Goal: Task Accomplishment & Management: Use online tool/utility

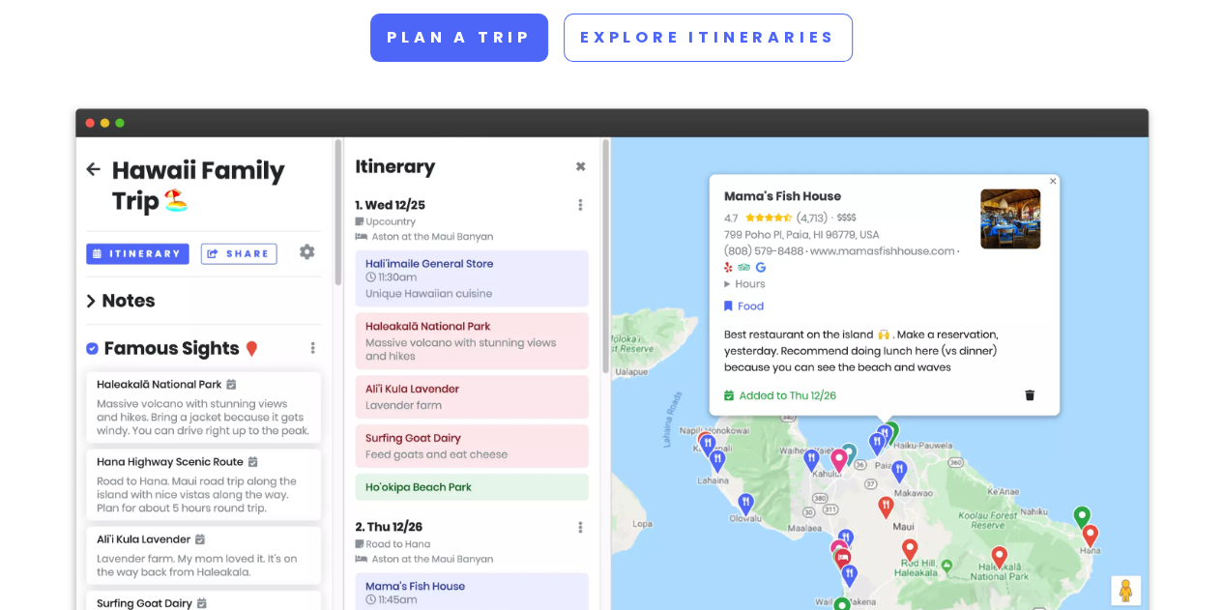
scroll to position [390, 0]
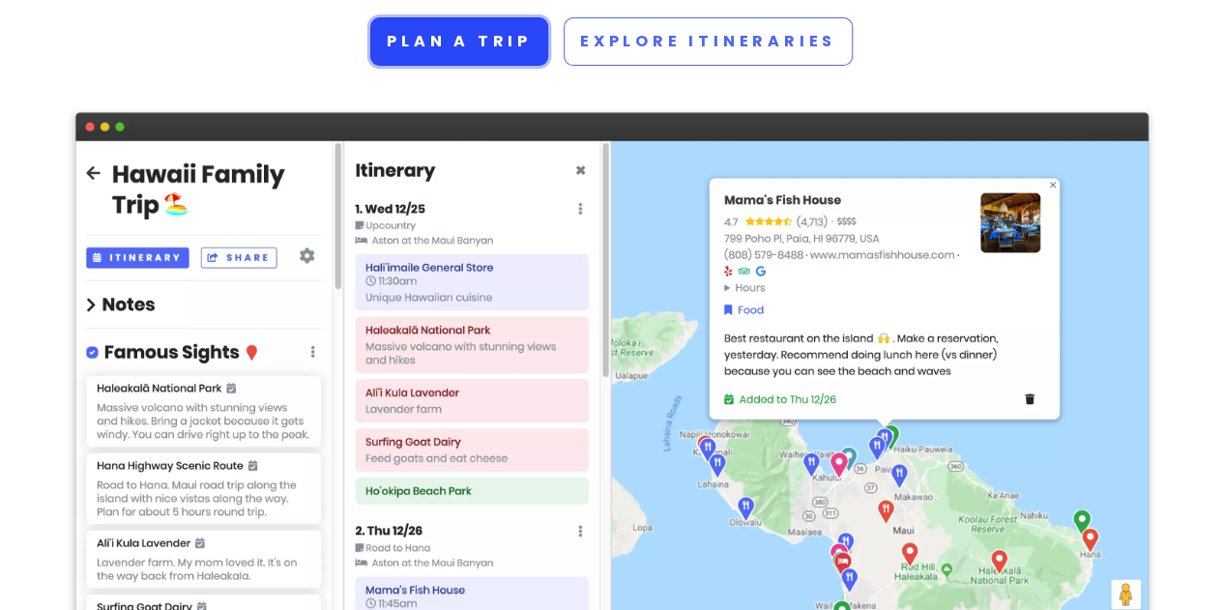
click at [501, 55] on link "Plan a trip" at bounding box center [459, 41] width 178 height 48
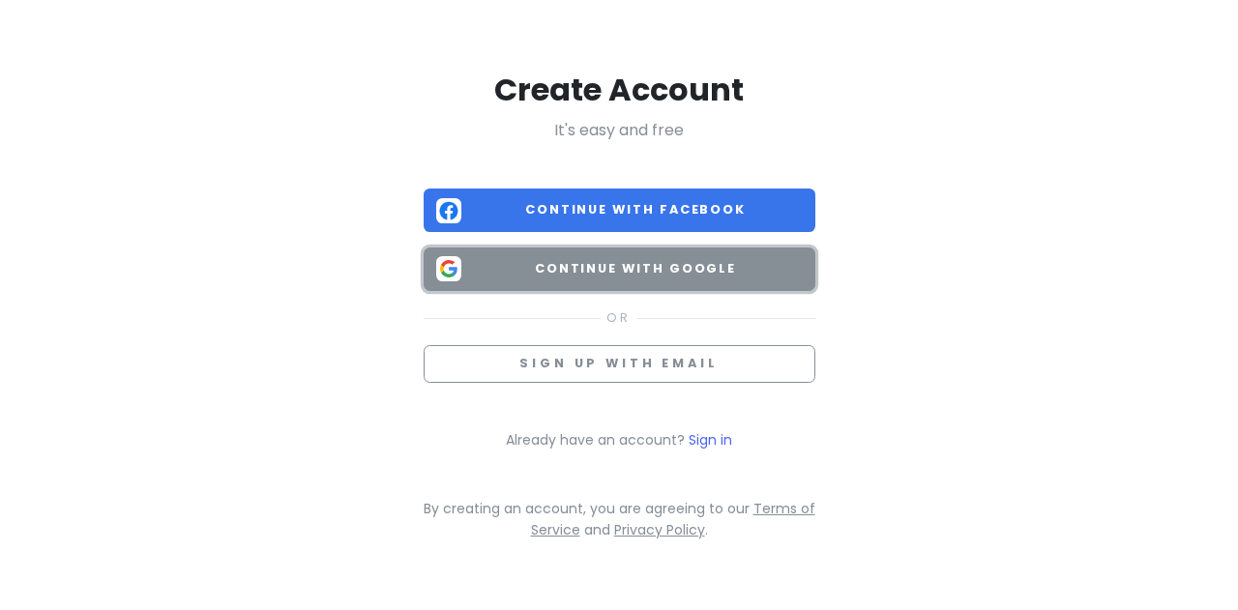
click at [620, 272] on span "Continue with Google" at bounding box center [636, 268] width 334 height 19
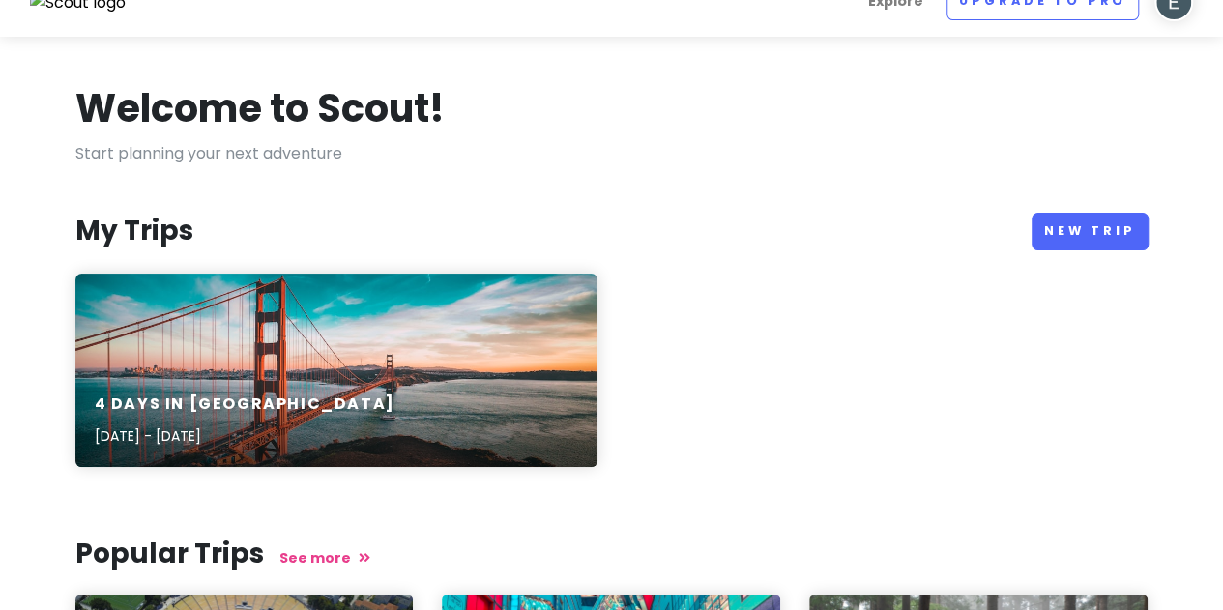
scroll to position [25, 0]
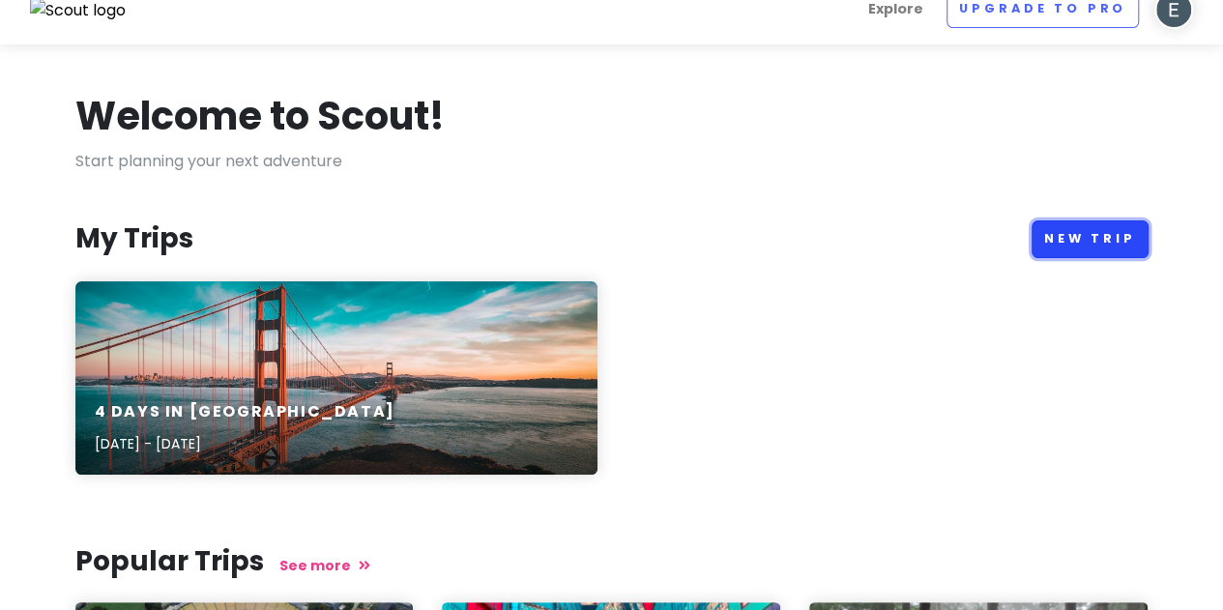
click at [1081, 229] on link "New Trip" at bounding box center [1090, 240] width 117 height 38
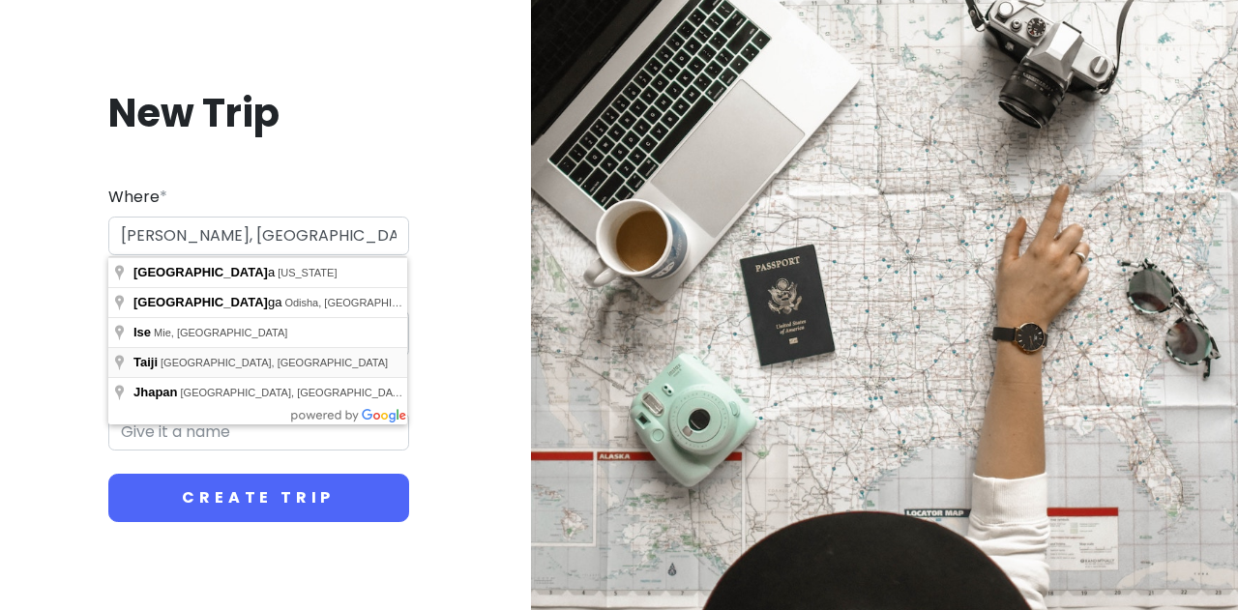
type input "[GEOGRAPHIC_DATA], [GEOGRAPHIC_DATA], [GEOGRAPHIC_DATA], [GEOGRAPHIC_DATA]"
type input "Taiji Trip"
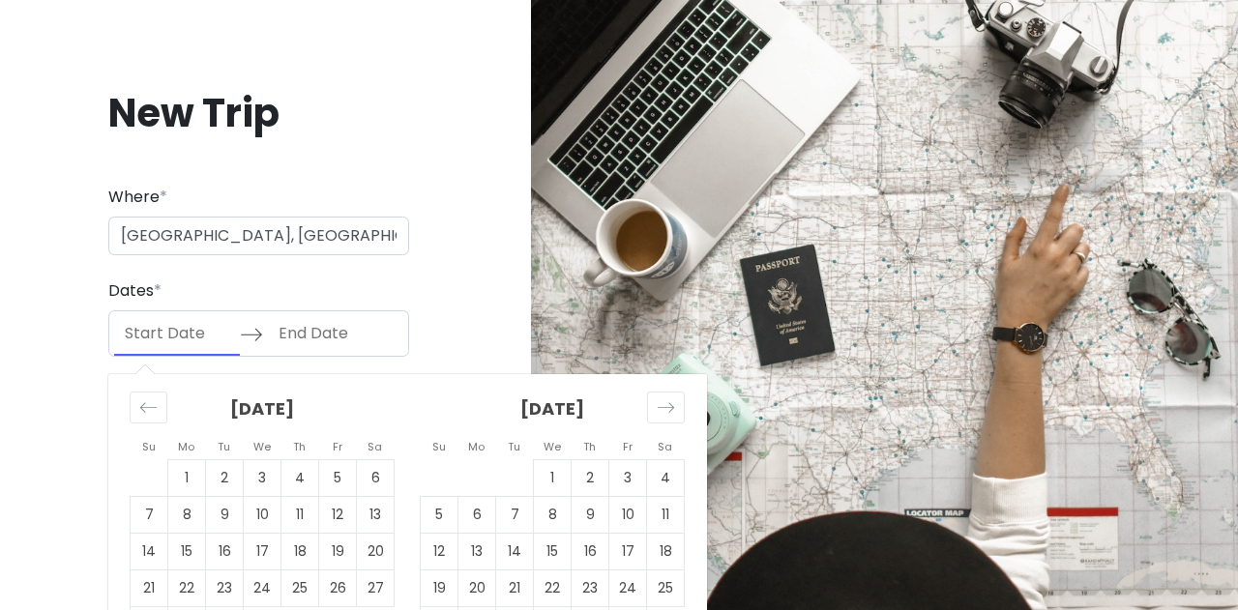
click at [162, 336] on input "Start Date" at bounding box center [177, 333] width 126 height 44
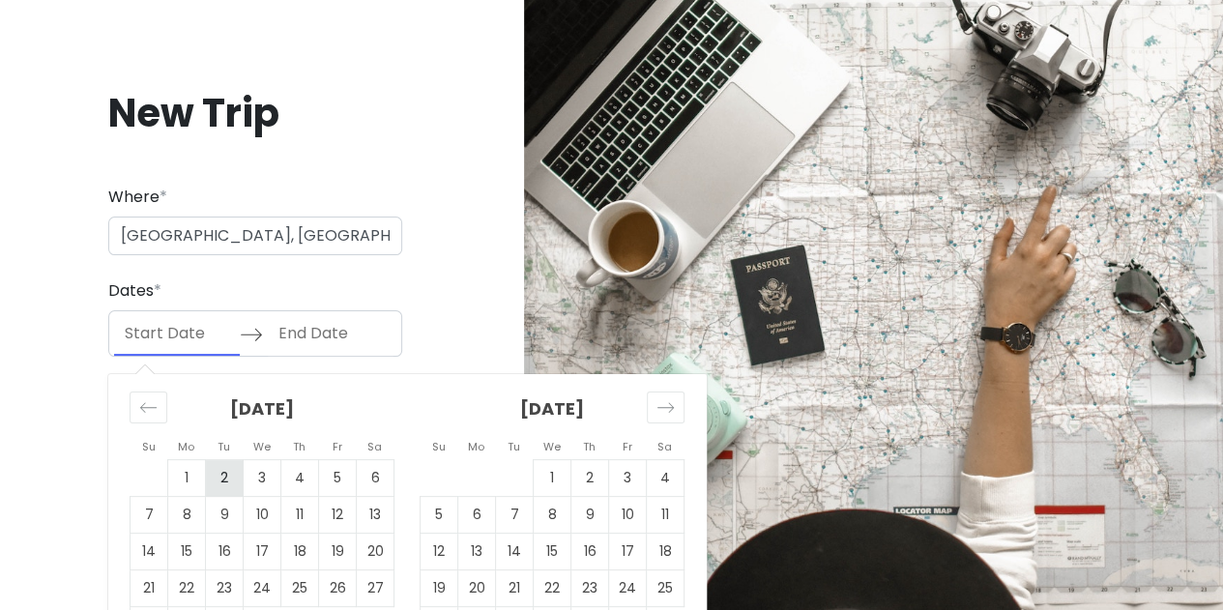
scroll to position [56, 0]
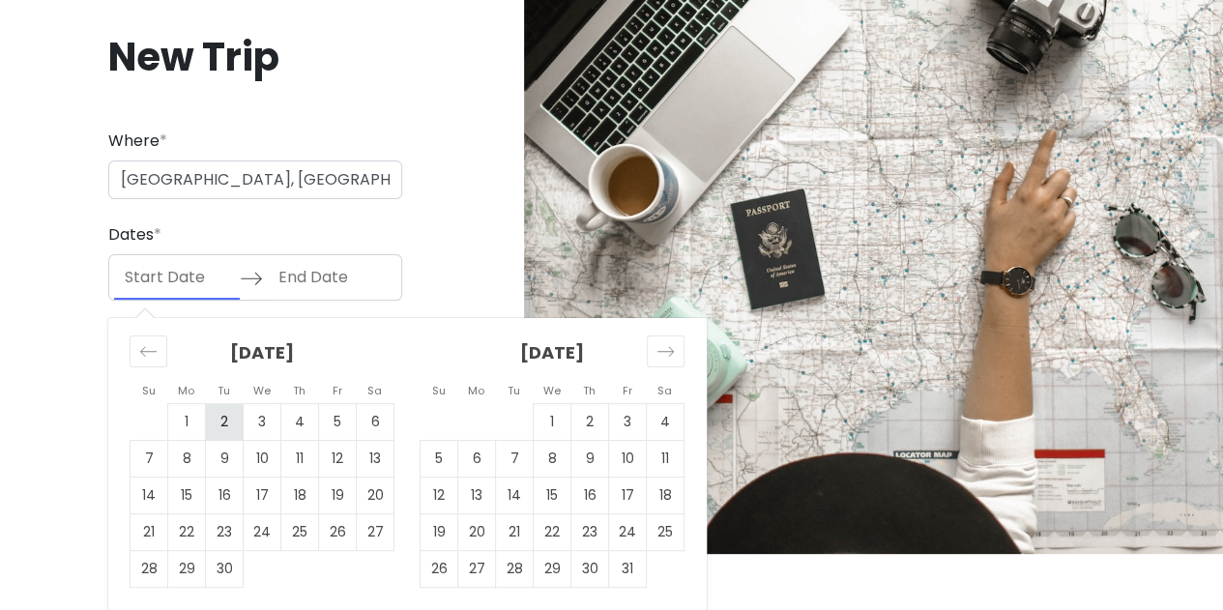
click at [221, 421] on td "2" at bounding box center [225, 422] width 38 height 37
type input "09/02/2025"
click at [333, 425] on td "5" at bounding box center [338, 422] width 38 height 37
type input "09/05/2025"
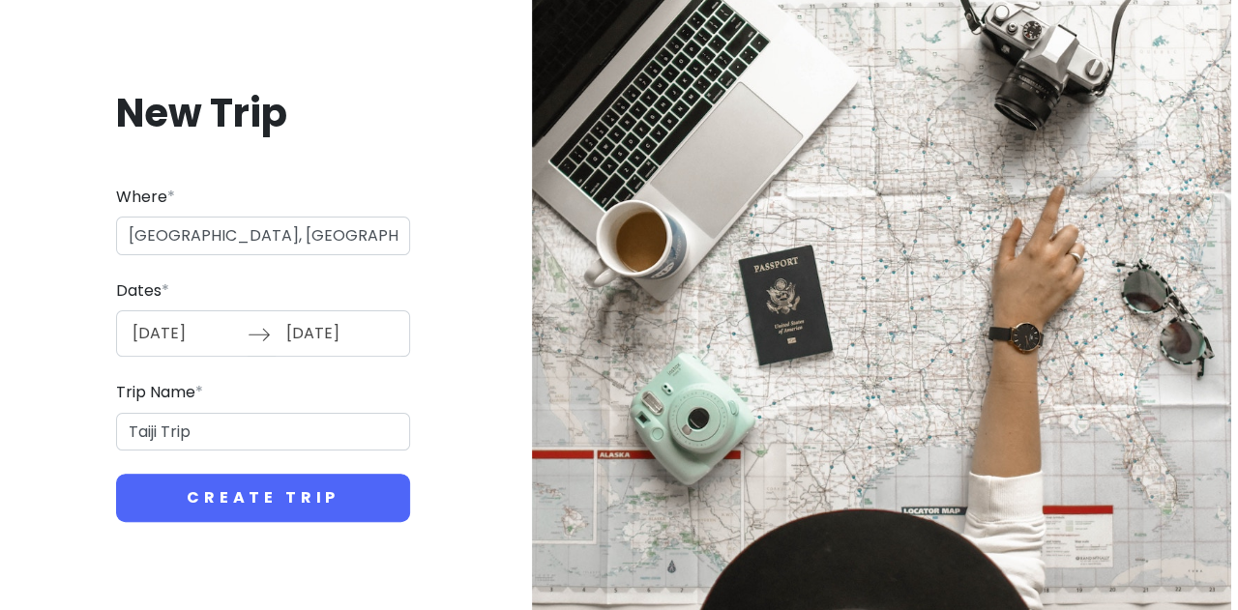
scroll to position [0, 0]
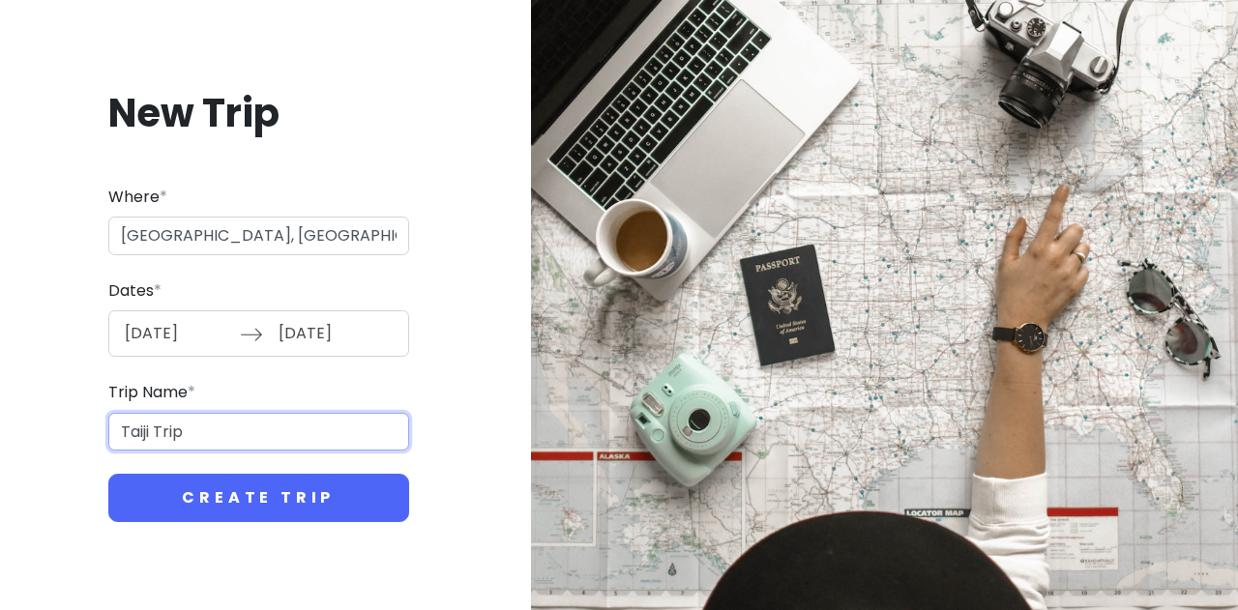
click at [333, 425] on input "Taiji Trip" at bounding box center [258, 432] width 301 height 39
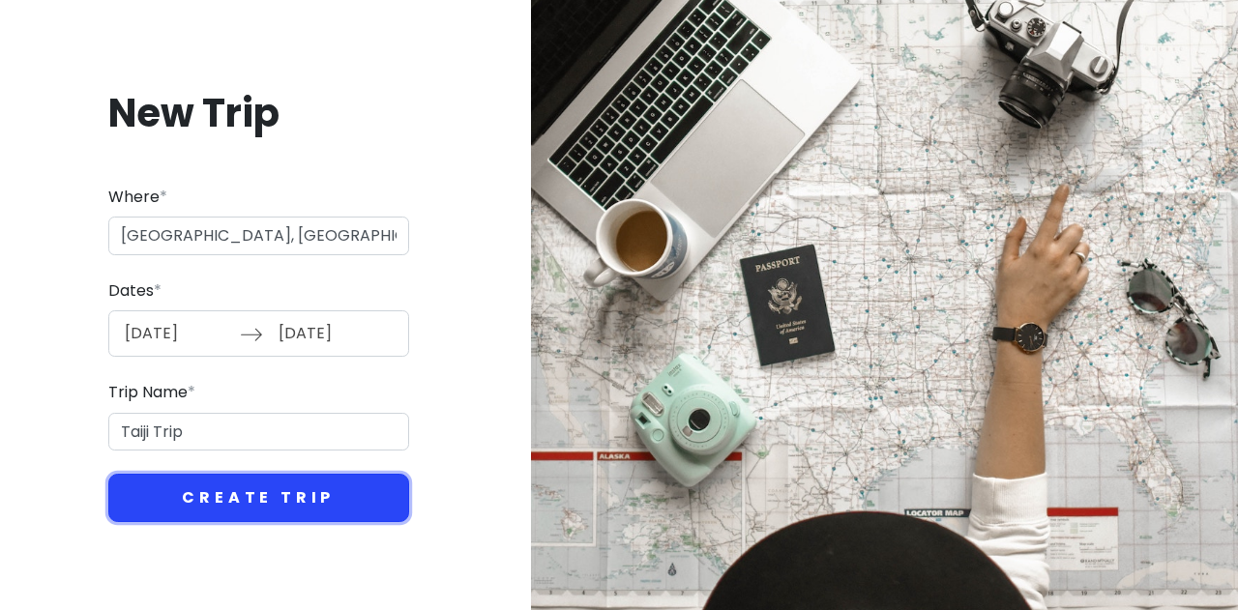
click at [295, 494] on button "Create Trip" at bounding box center [258, 498] width 301 height 48
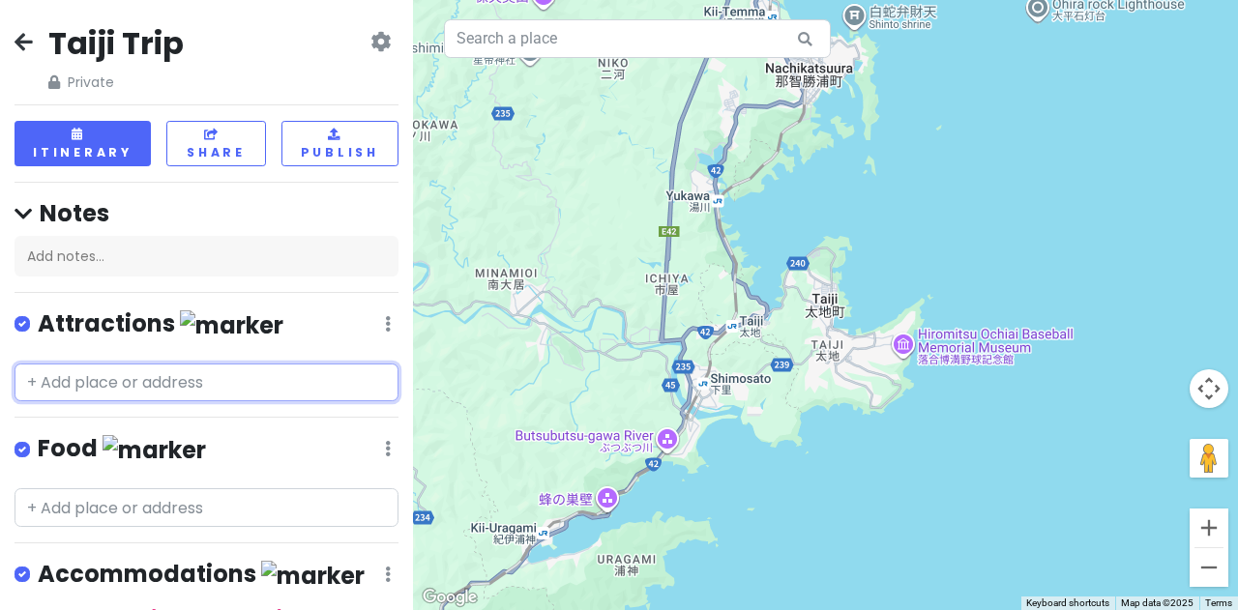
click at [163, 384] on input "text" at bounding box center [207, 383] width 384 height 39
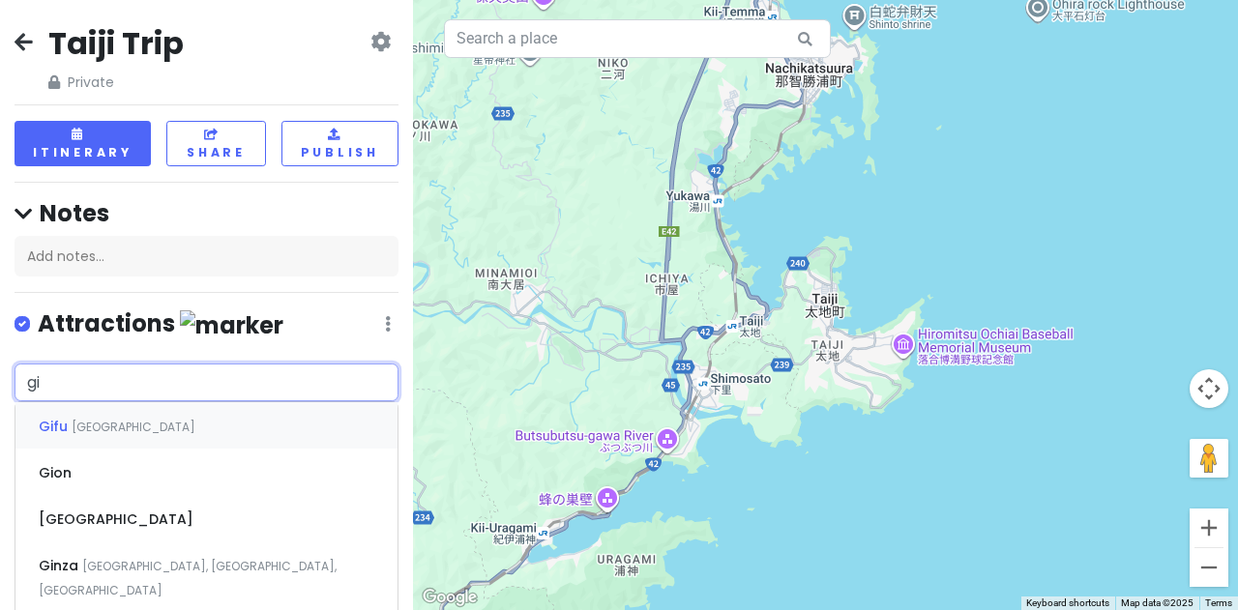
type input "g"
click at [150, 417] on div "Giappone" at bounding box center [206, 425] width 382 height 46
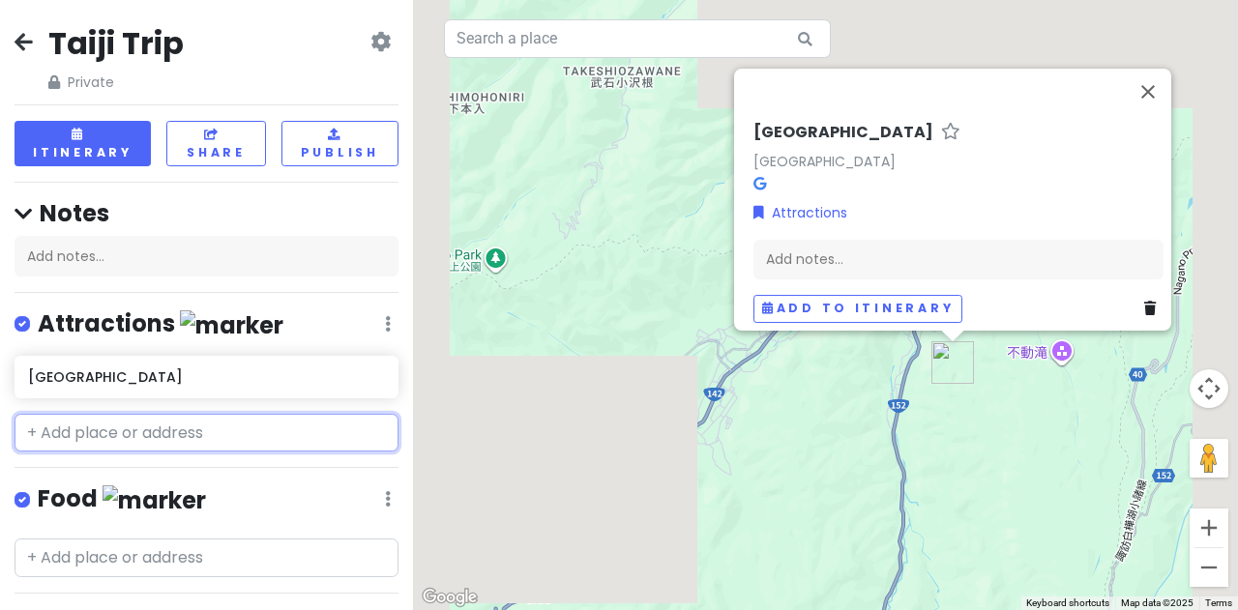
click at [155, 425] on input "text" at bounding box center [207, 433] width 384 height 39
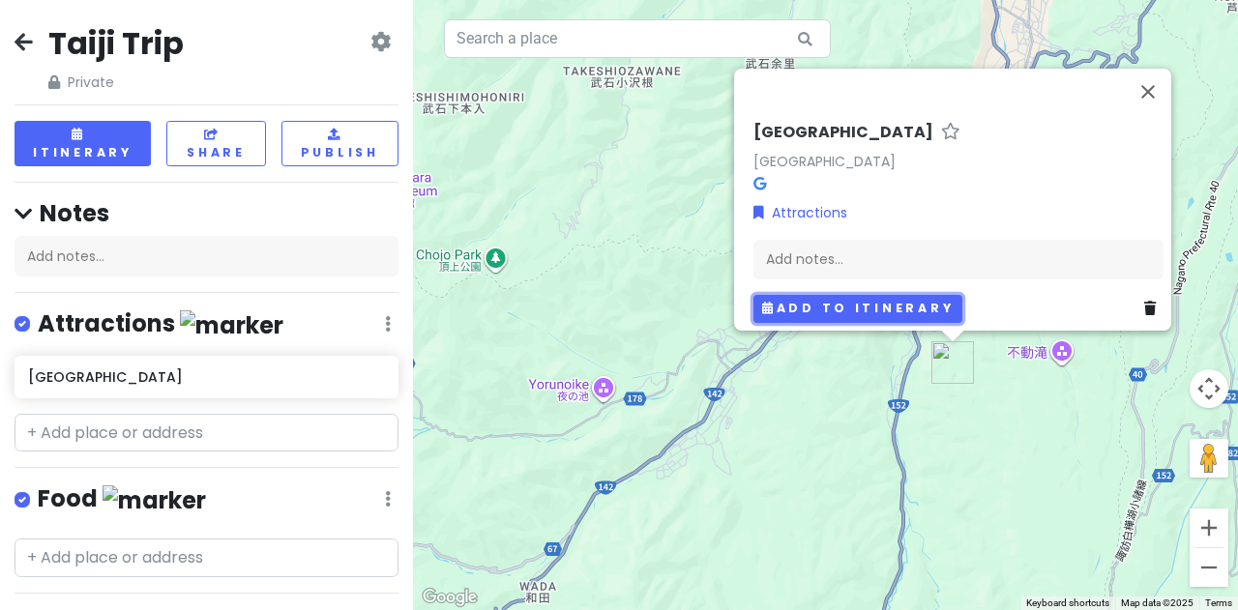
click at [779, 299] on button "Add to itinerary" at bounding box center [857, 309] width 209 height 28
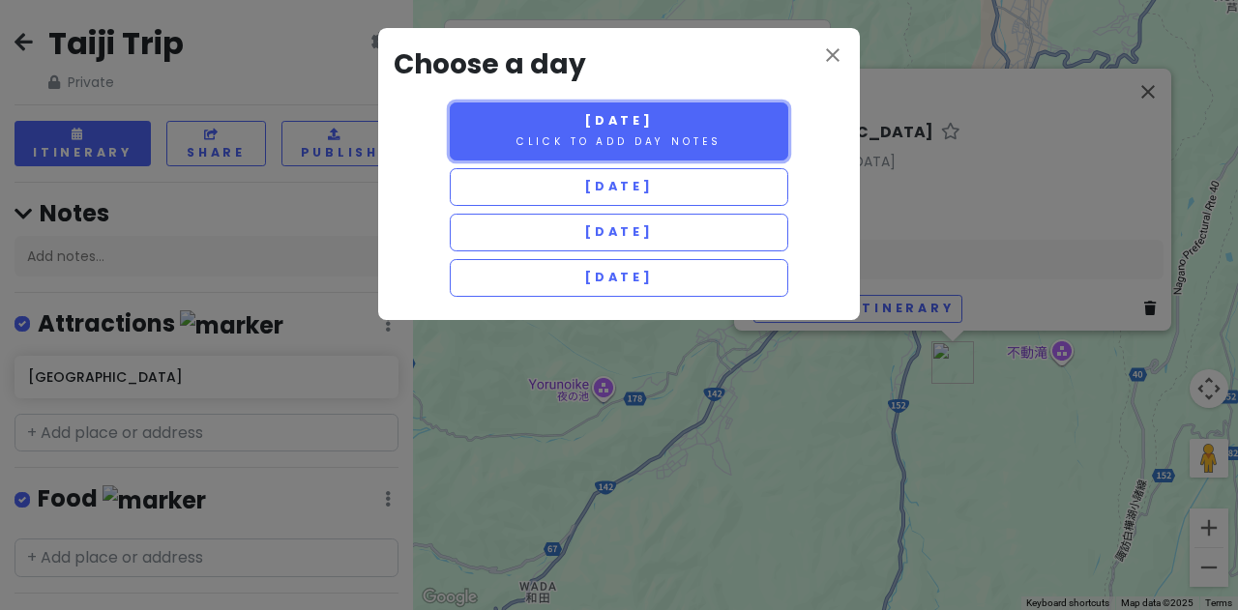
click at [654, 119] on span "Tuesday 9/2" at bounding box center [619, 120] width 70 height 16
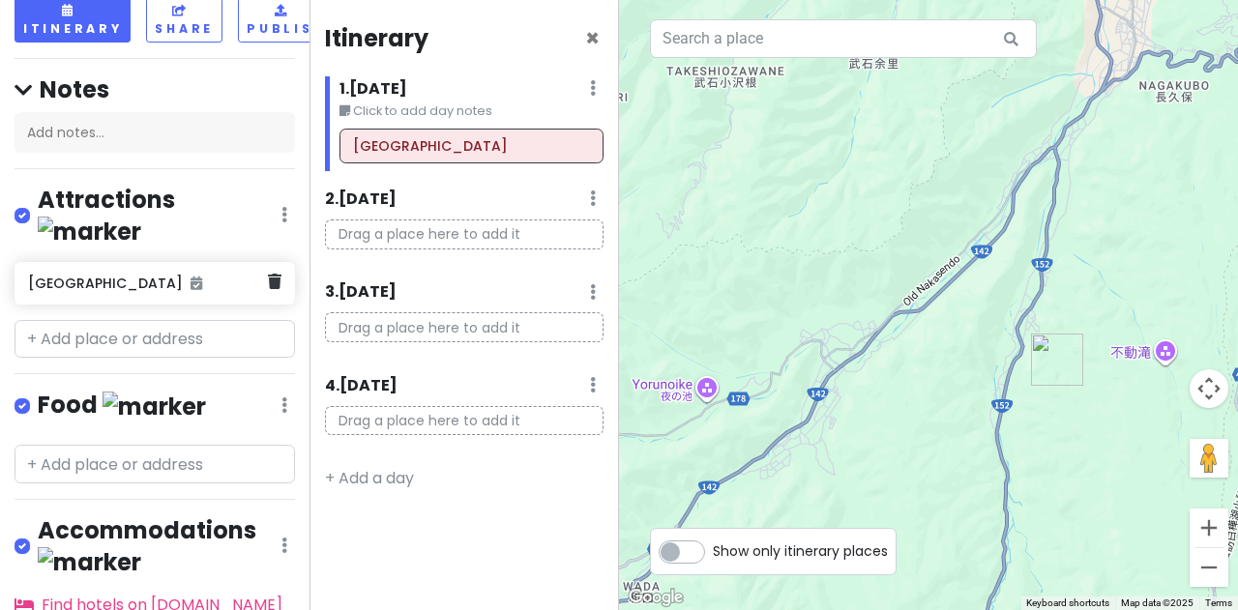
scroll to position [233, 0]
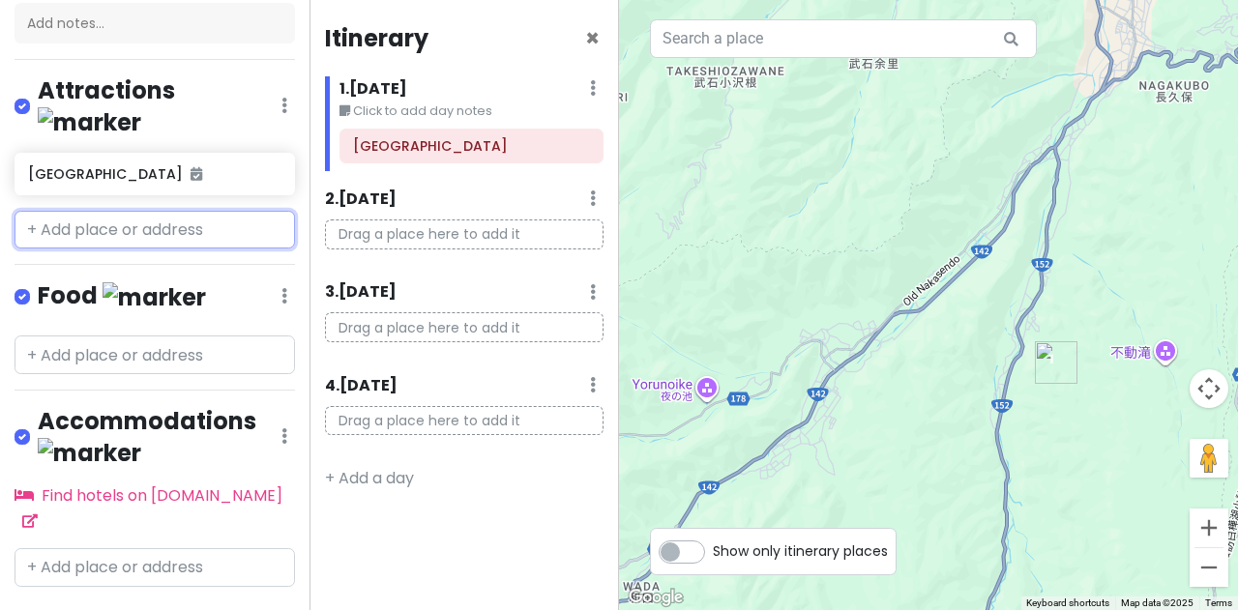
click at [152, 211] on input "text" at bounding box center [155, 230] width 280 height 39
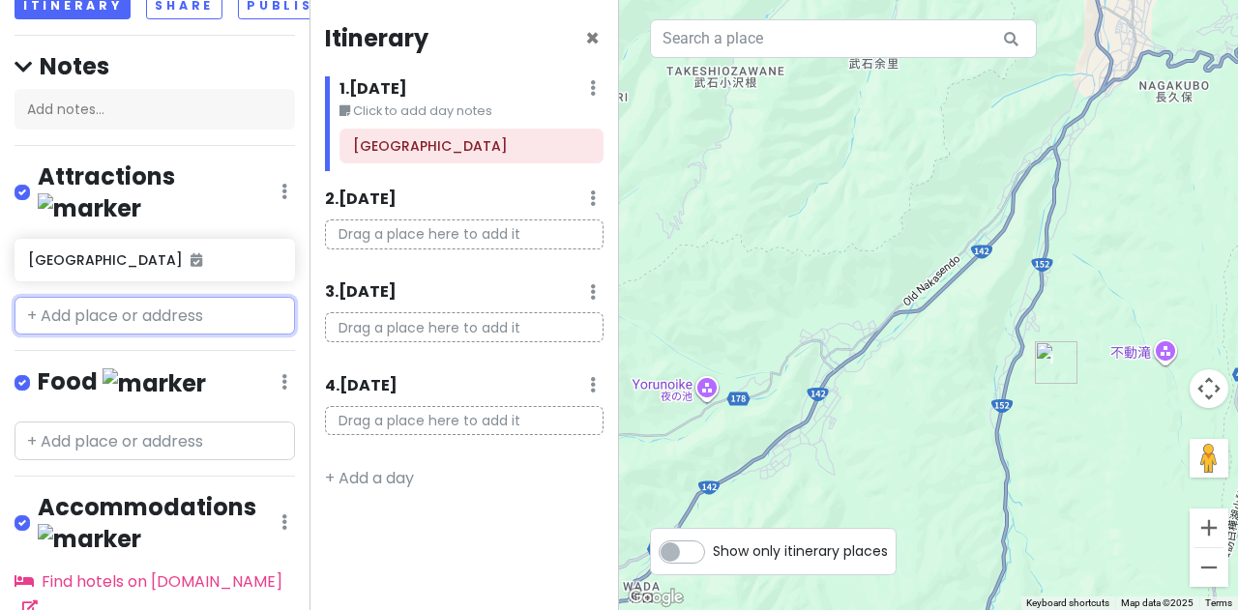
scroll to position [145, 0]
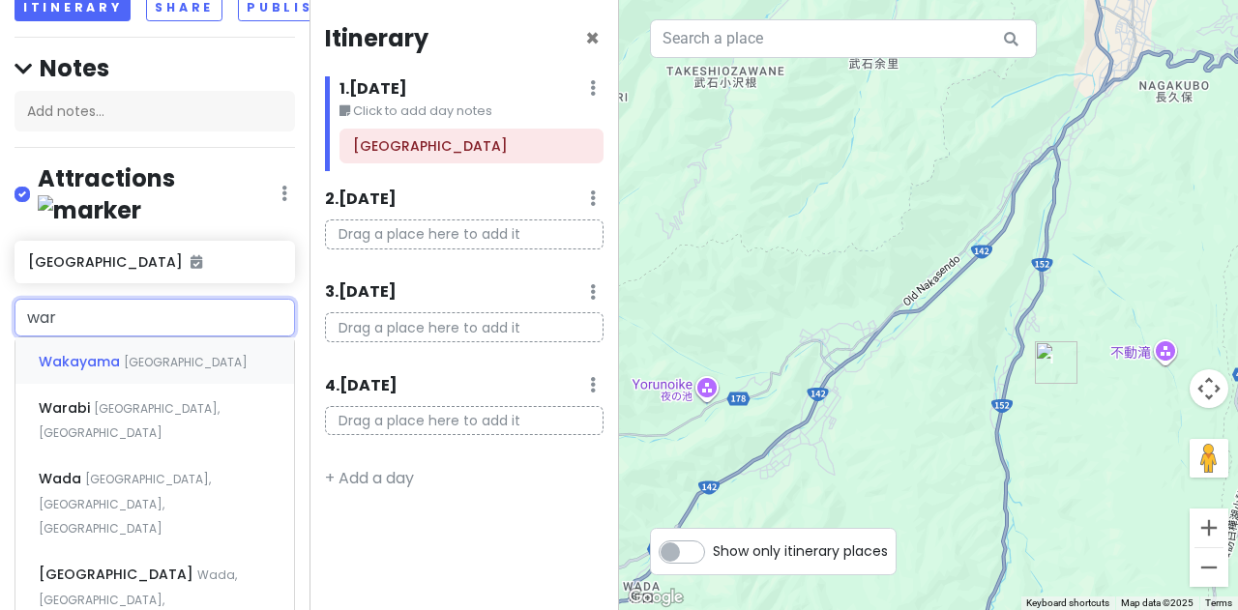
type input "warn"
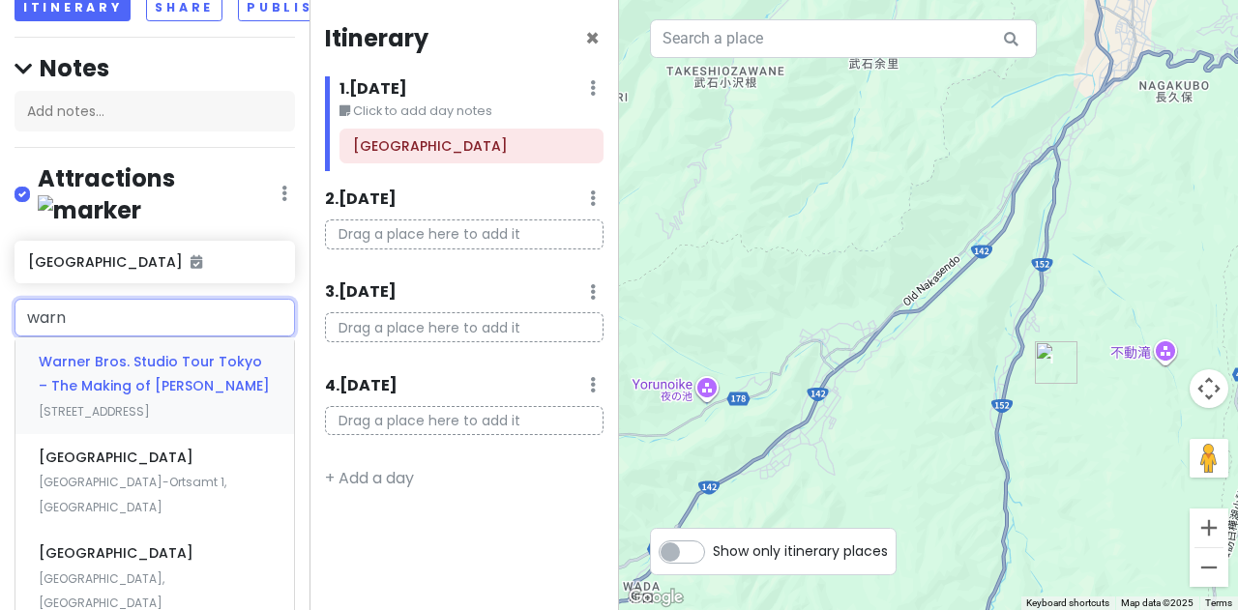
click at [143, 352] on span "Warner Bros. Studio Tour Tokyo – The Making of Harry Potter" at bounding box center [154, 374] width 231 height 44
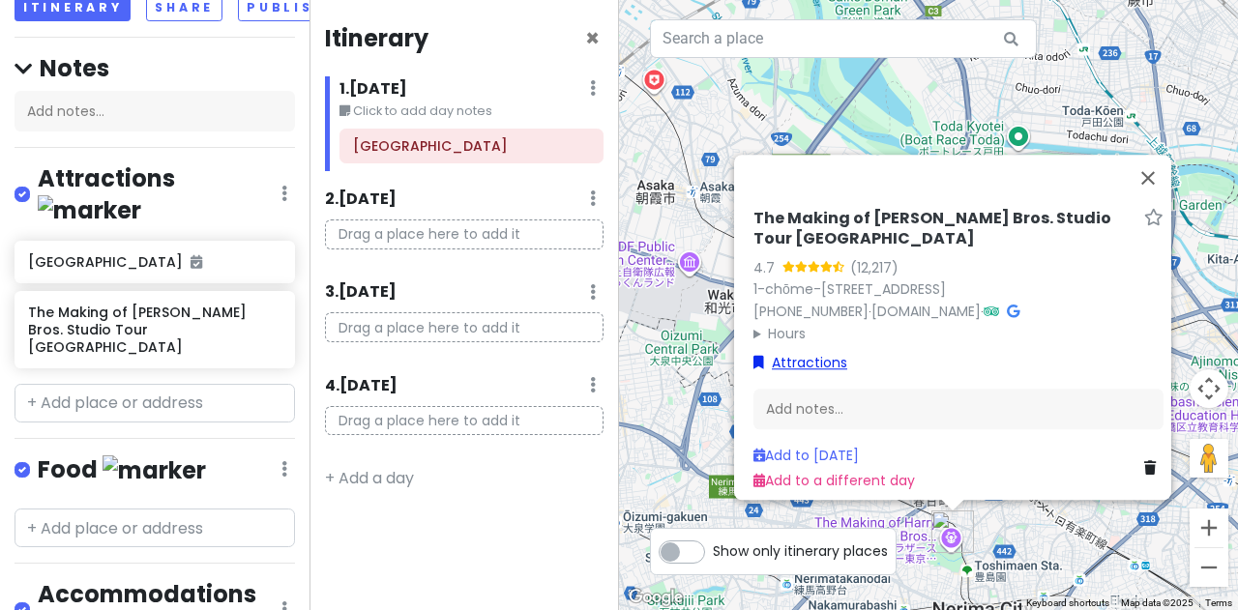
click at [799, 353] on link "Attractions" at bounding box center [800, 362] width 94 height 21
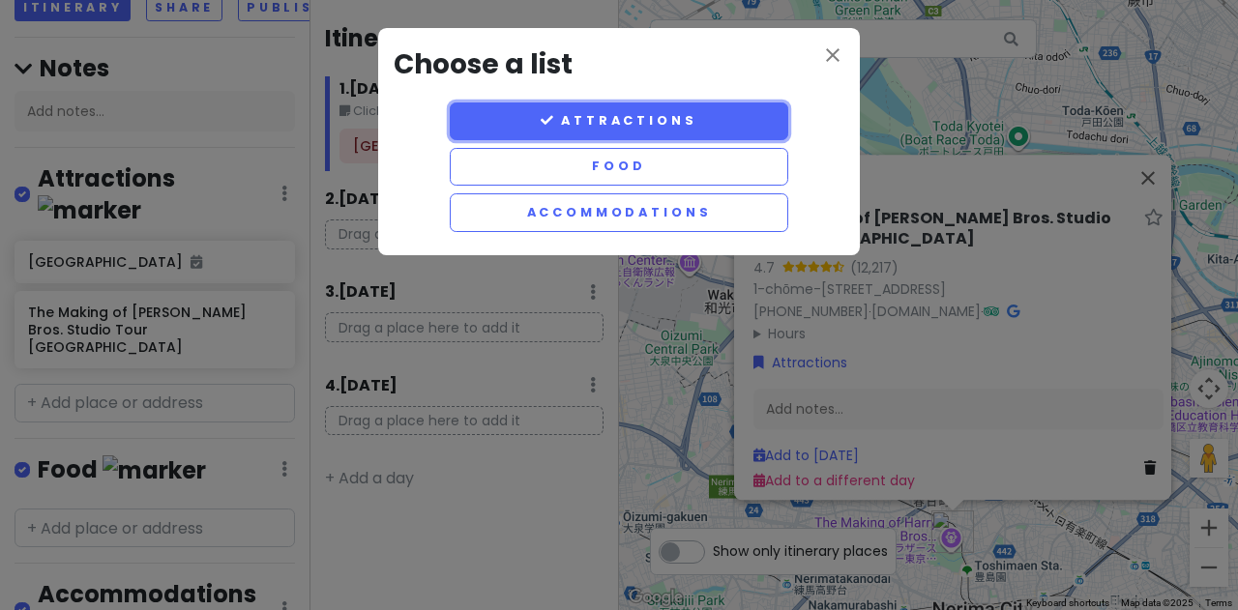
click at [687, 134] on button "Attractions" at bounding box center [619, 122] width 338 height 38
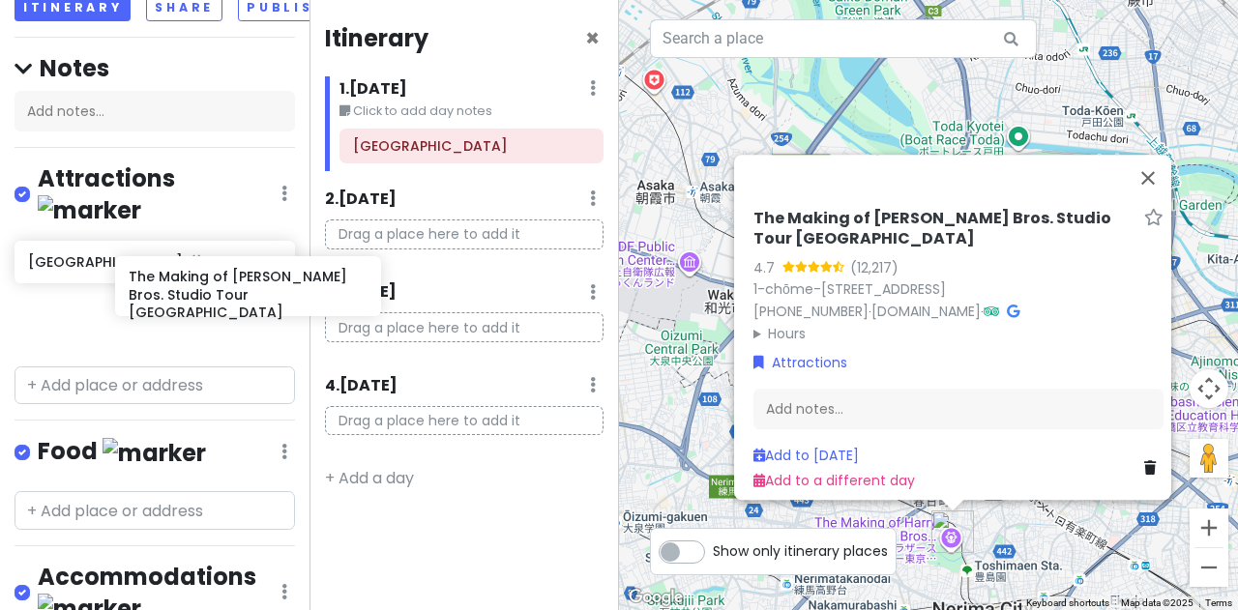
scroll to position [145, 20]
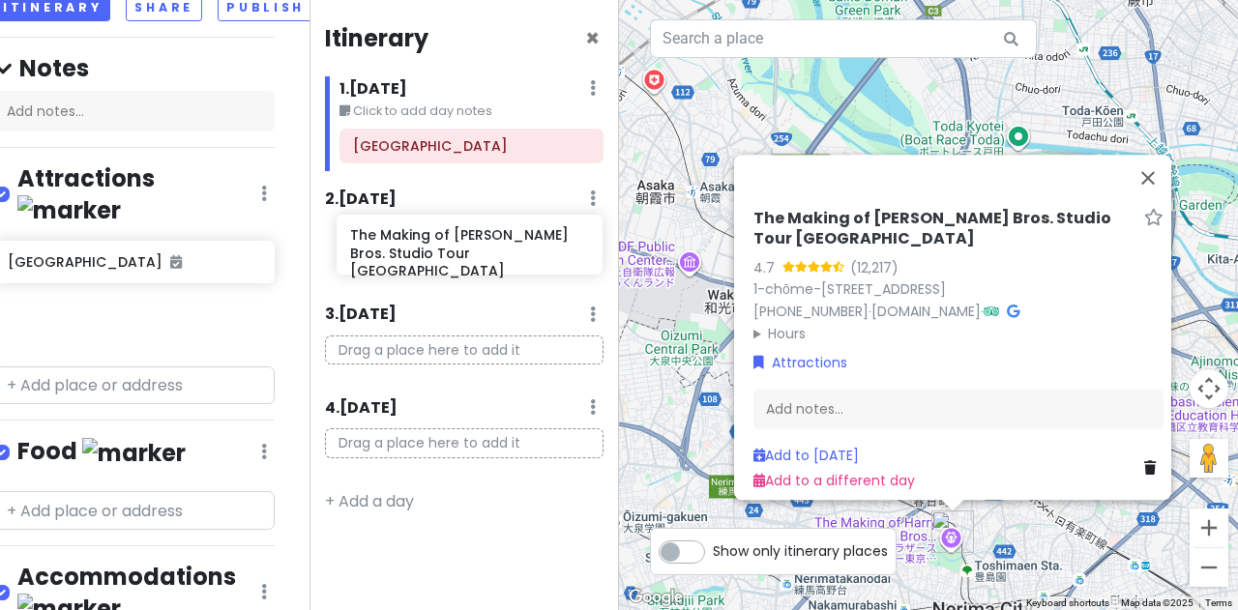
drag, startPoint x: 150, startPoint y: 314, endPoint x: 472, endPoint y: 272, distance: 324.9
click at [472, 272] on div "Taiji Trip Private Change Dates Make a Copy Delete Trip Go Pro ⚡️ Give Feedback…" at bounding box center [619, 305] width 1238 height 610
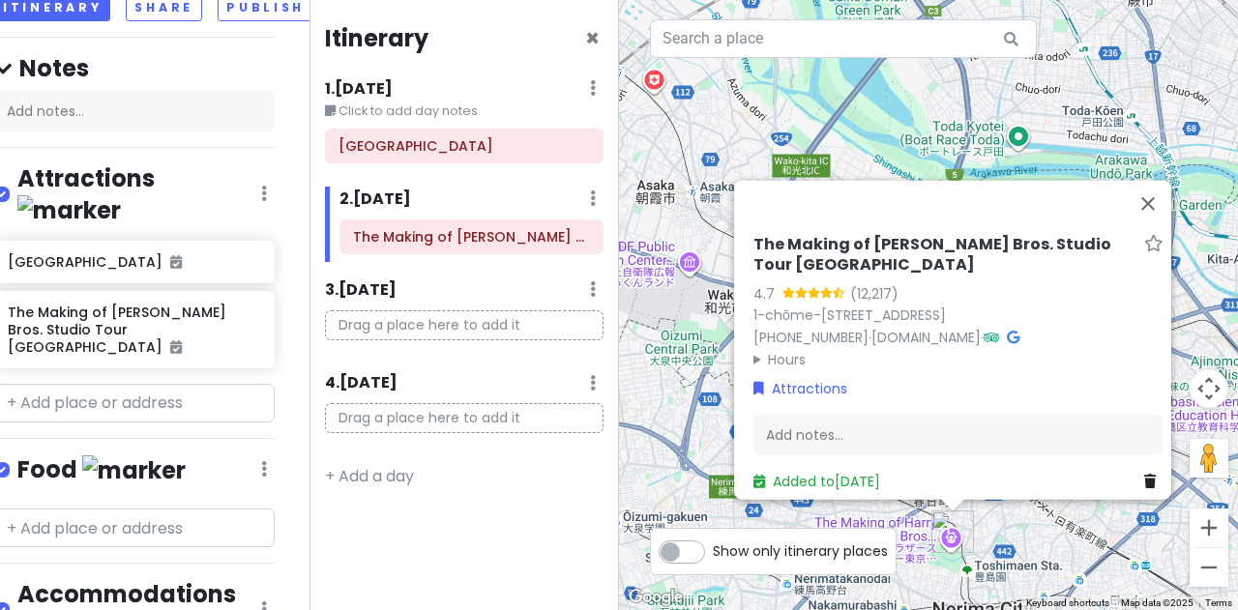
click at [762, 348] on summary "Hours" at bounding box center [958, 358] width 410 height 21
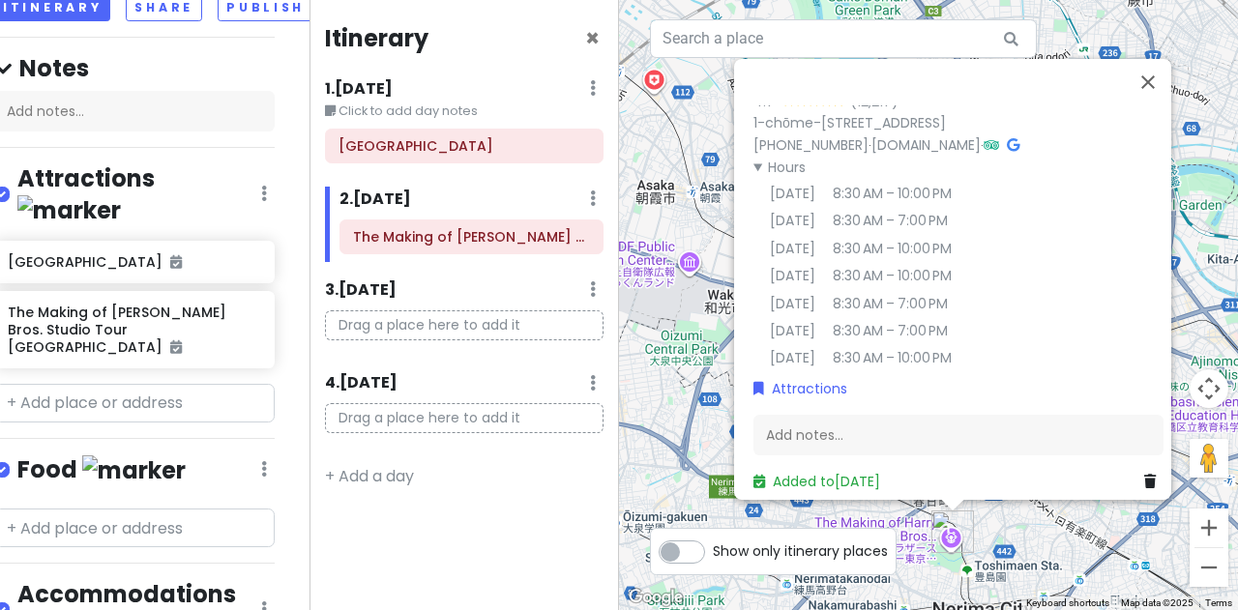
scroll to position [101, 0]
click at [753, 382] on icon at bounding box center [758, 388] width 11 height 14
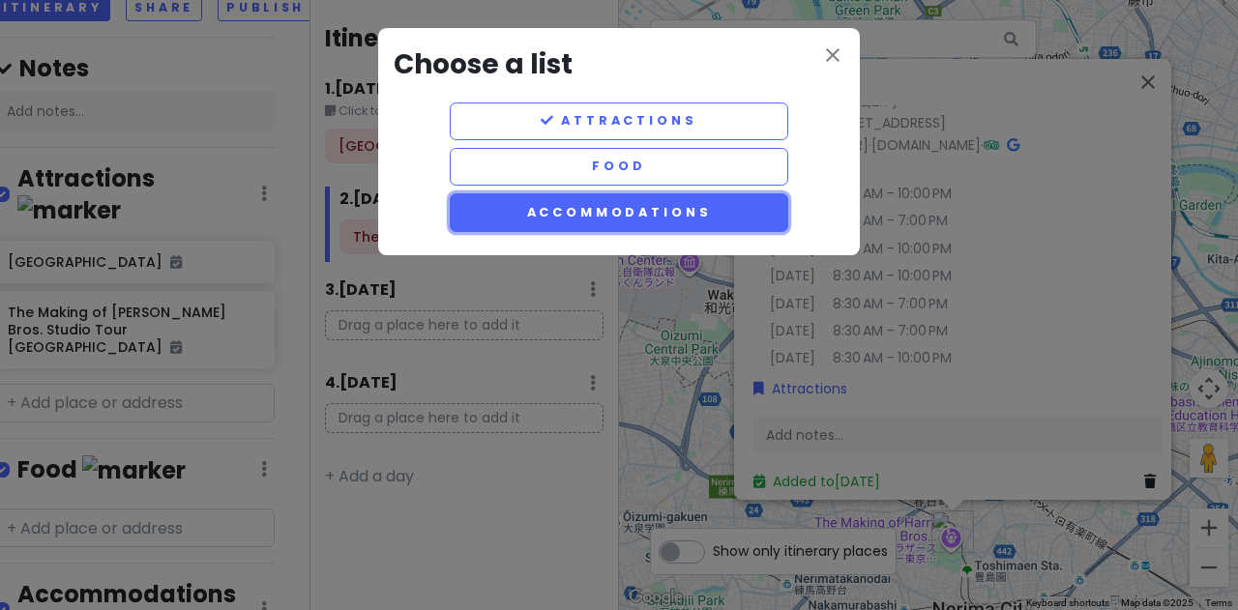
click at [687, 196] on button "Accommodations" at bounding box center [619, 212] width 338 height 38
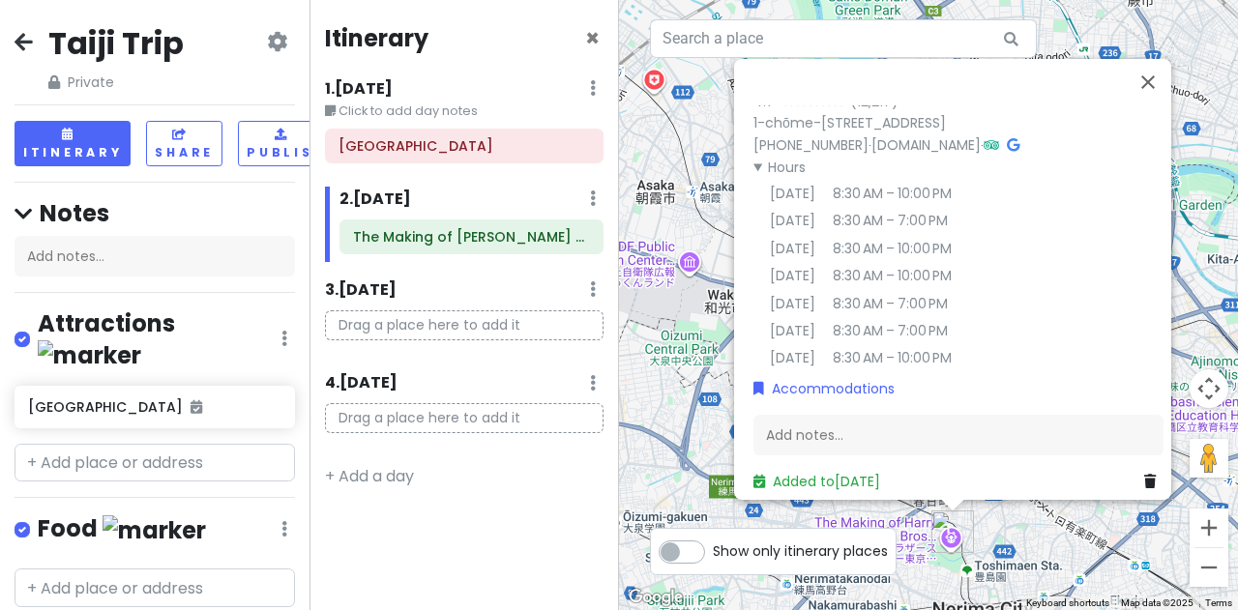
scroll to position [0, 27]
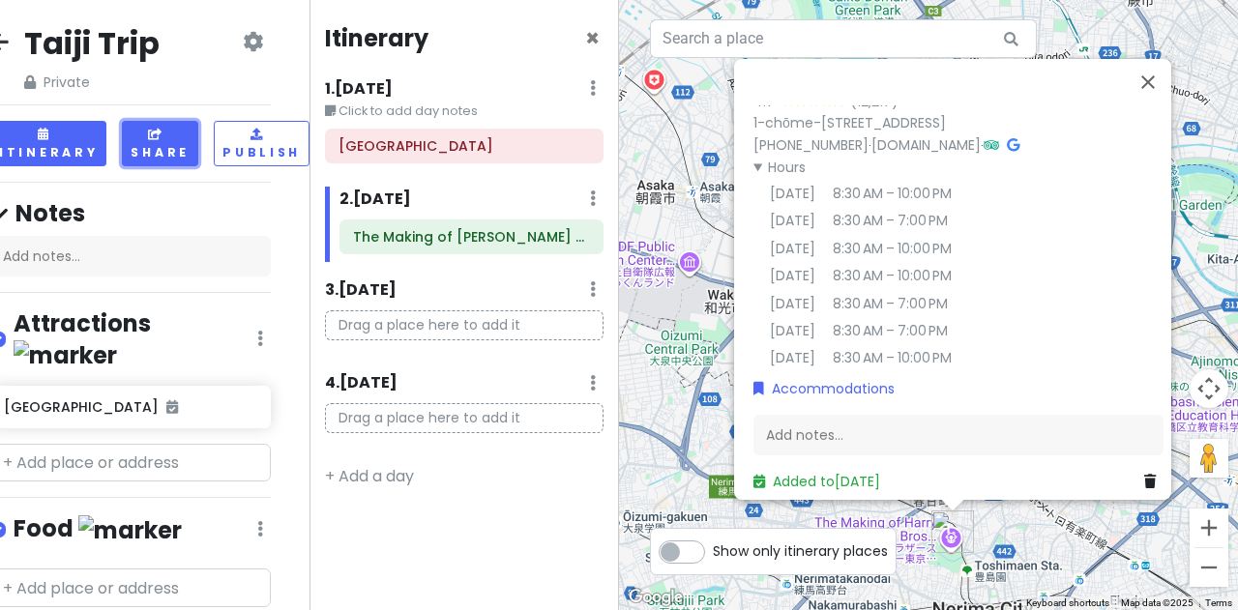
click at [153, 139] on icon at bounding box center [156, 135] width 17 height 12
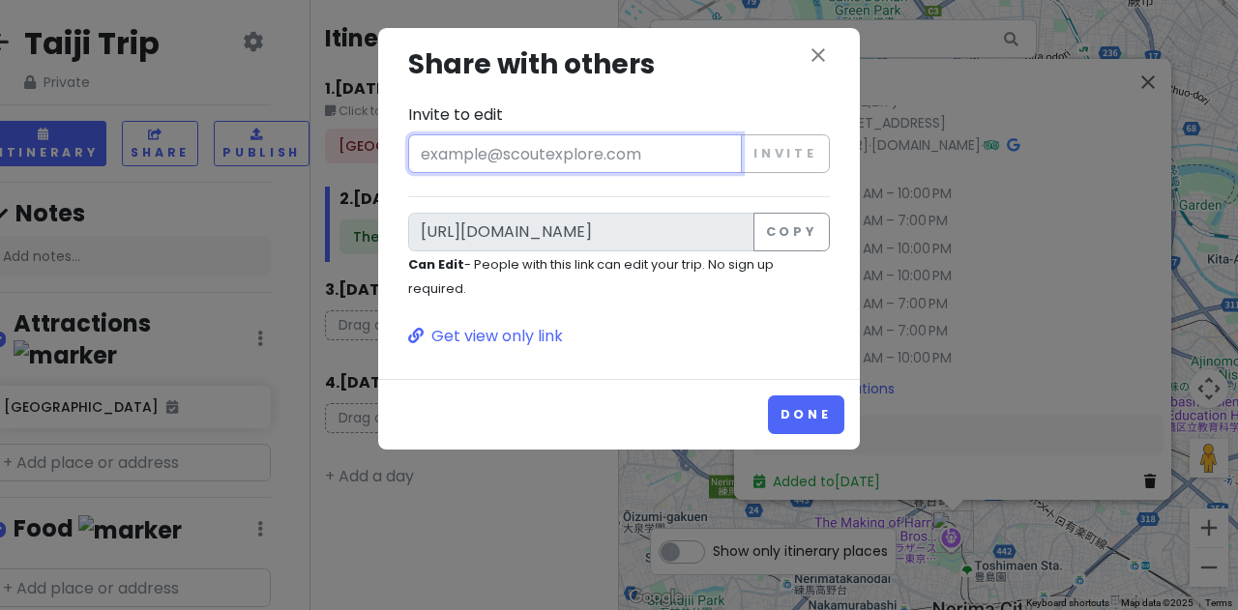
click at [582, 148] on input "Invite to edit" at bounding box center [575, 153] width 334 height 39
click at [813, 69] on button "close" at bounding box center [818, 57] width 23 height 27
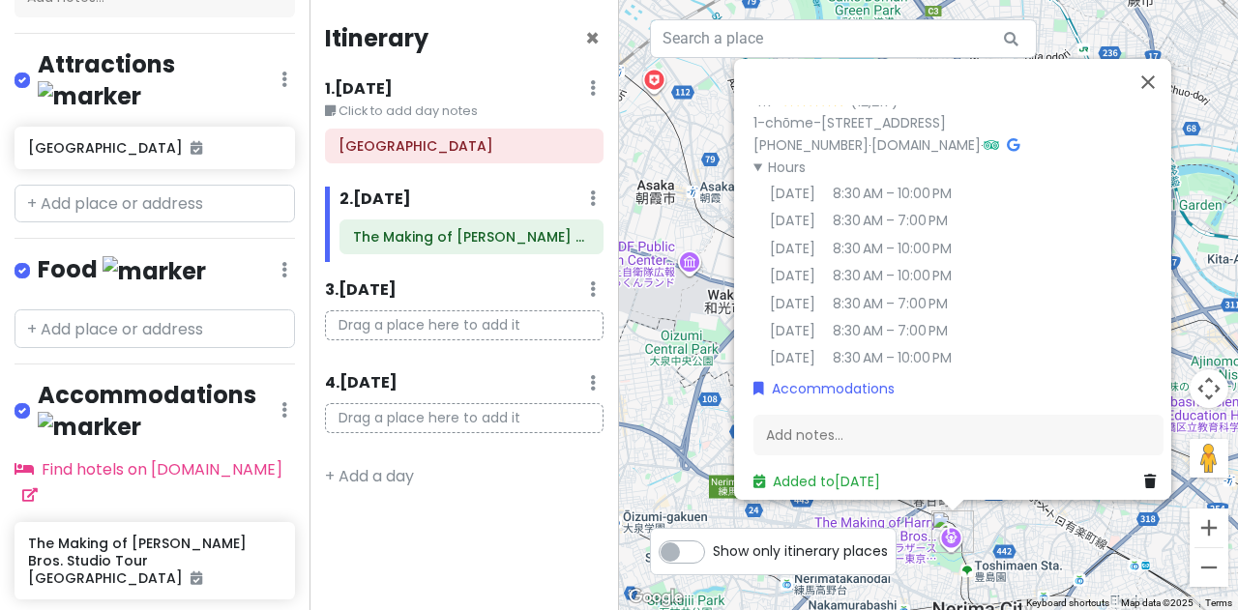
scroll to position [309, 0]
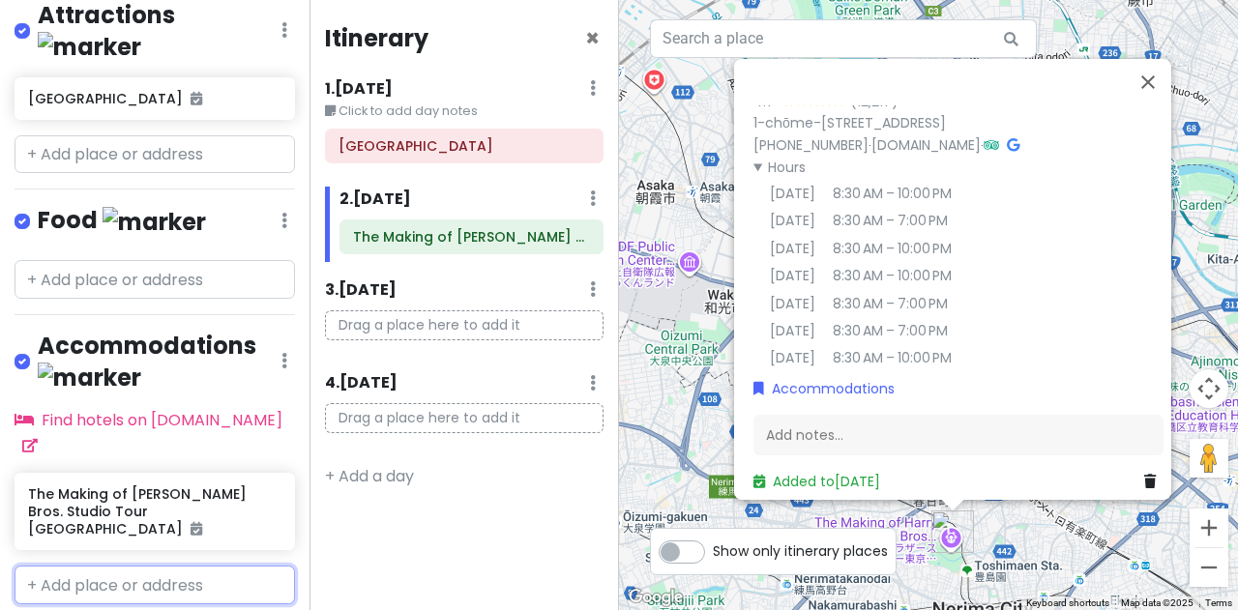
click at [187, 566] on input "text" at bounding box center [155, 585] width 280 height 39
type input "o"
type input "romantico ai piedi di pila"
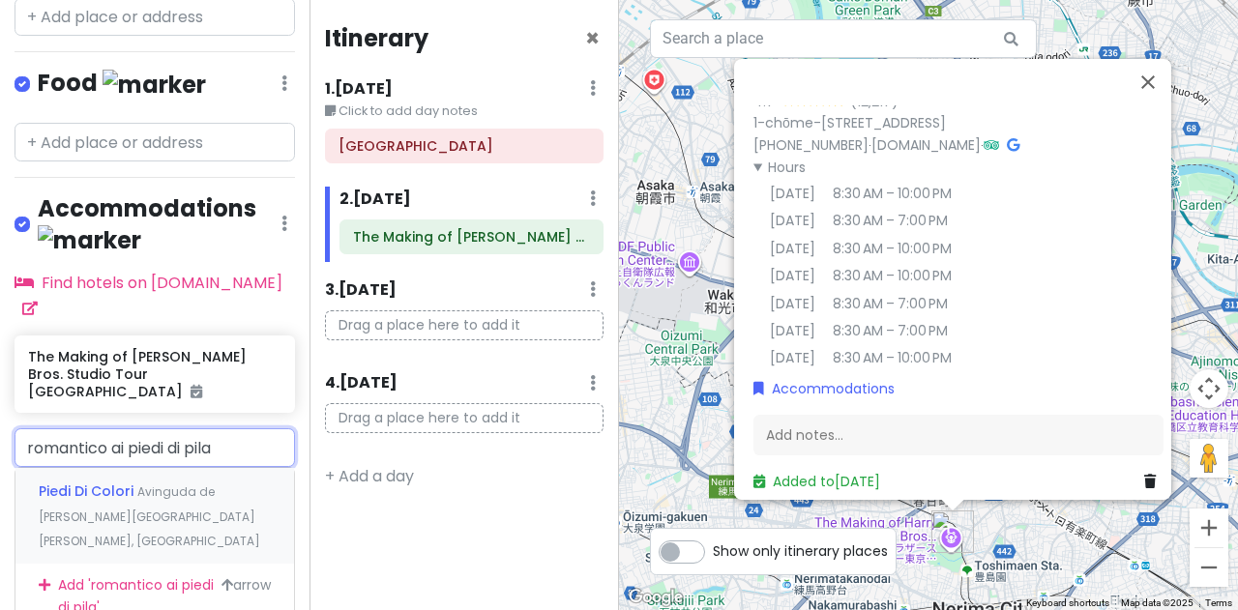
click at [209, 468] on div "Piedi Di Colori Avinguda de la Mola, Pilar de la Mola, Spain" at bounding box center [154, 516] width 279 height 96
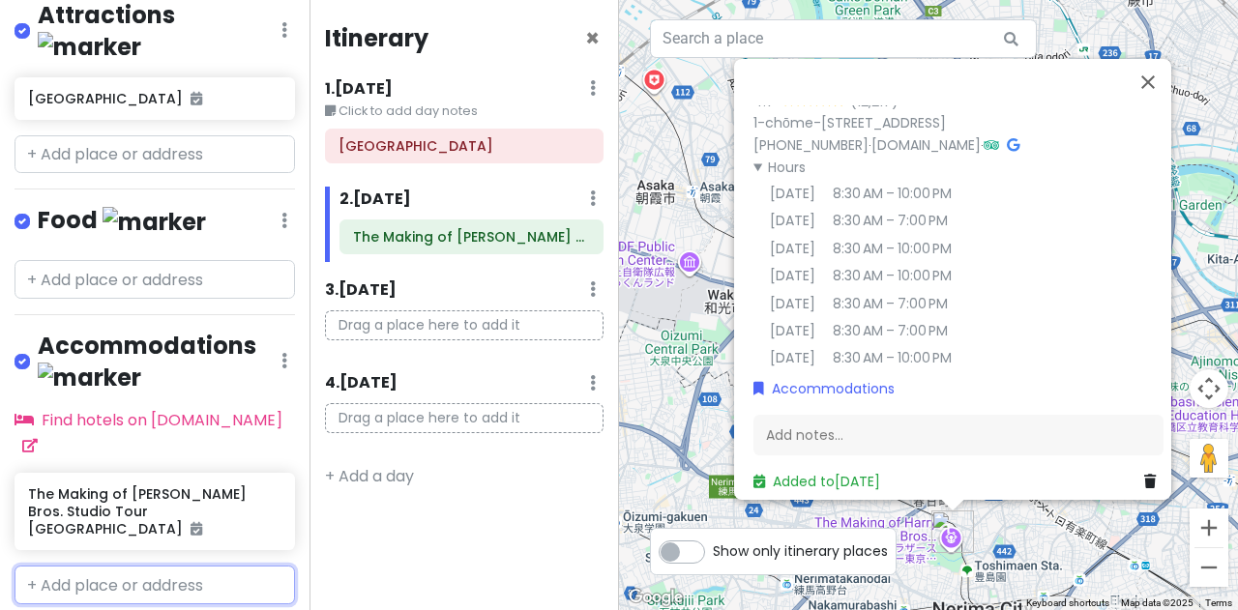
scroll to position [358, 0]
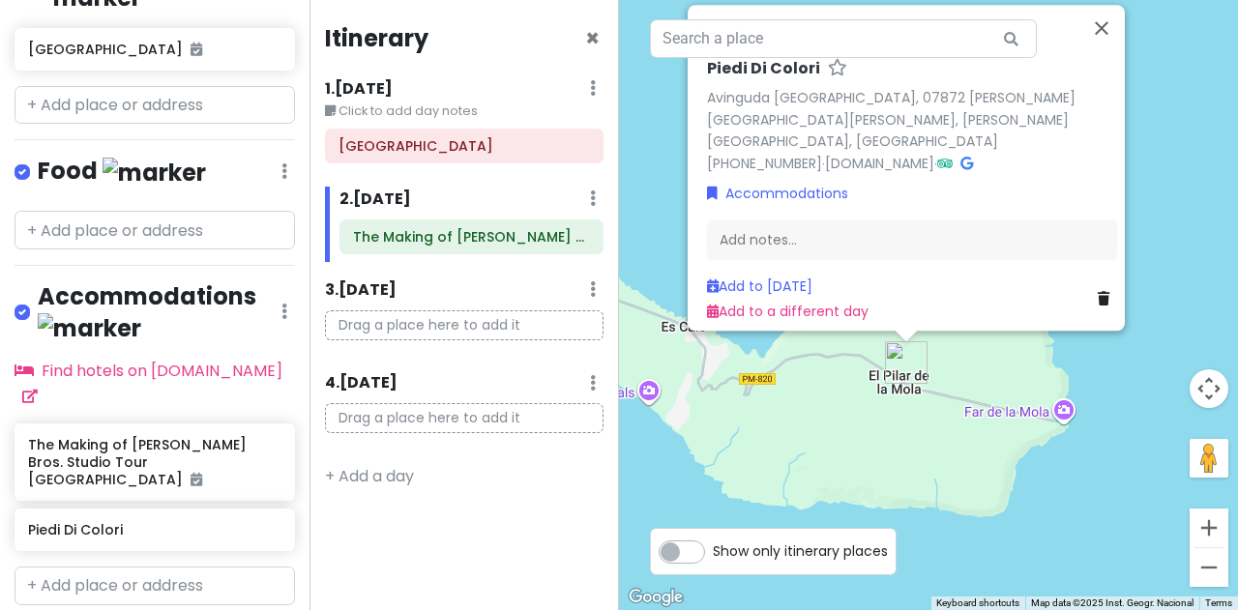
click at [1010, 296] on div "Add to Wed 9/3 Add to a different day" at bounding box center [912, 299] width 410 height 47
click at [894, 362] on img "Piedi Di Colori" at bounding box center [906, 363] width 58 height 58
click at [866, 154] on link "www.piedidicolori.com" at bounding box center [879, 163] width 109 height 19
